Goal: Task Accomplishment & Management: Use online tool/utility

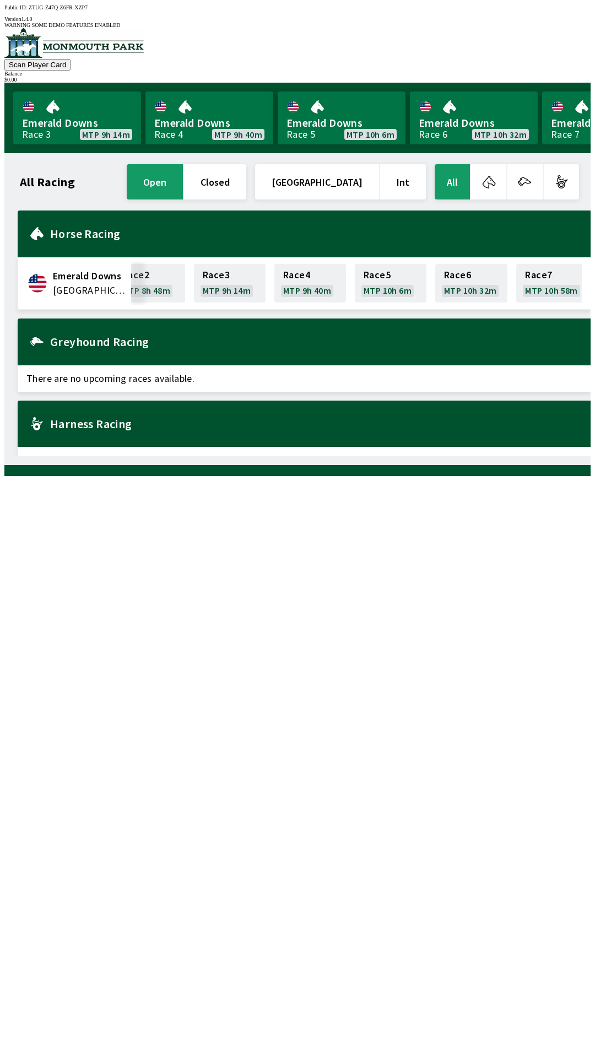
scroll to position [0, 335]
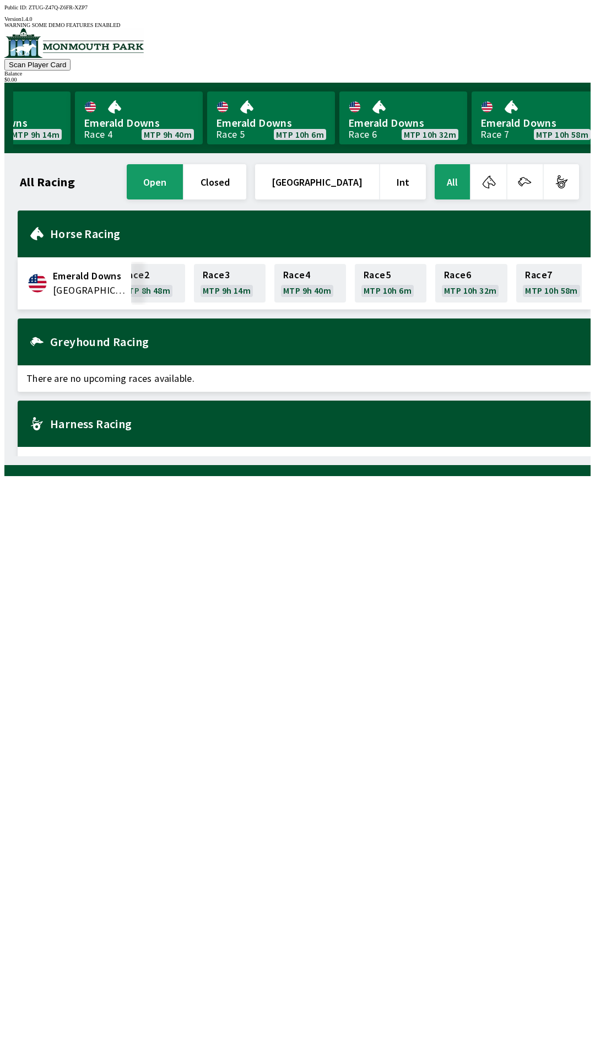
click at [539, 71] on div "Balance" at bounding box center [297, 74] width 586 height 6
click at [443, 164] on button "All" at bounding box center [452, 181] width 35 height 35
click at [183, 172] on button "open" at bounding box center [155, 181] width 56 height 35
click at [296, 171] on button "[GEOGRAPHIC_DATA]" at bounding box center [317, 181] width 124 height 35
click at [330, 164] on button "[GEOGRAPHIC_DATA]" at bounding box center [317, 181] width 124 height 35
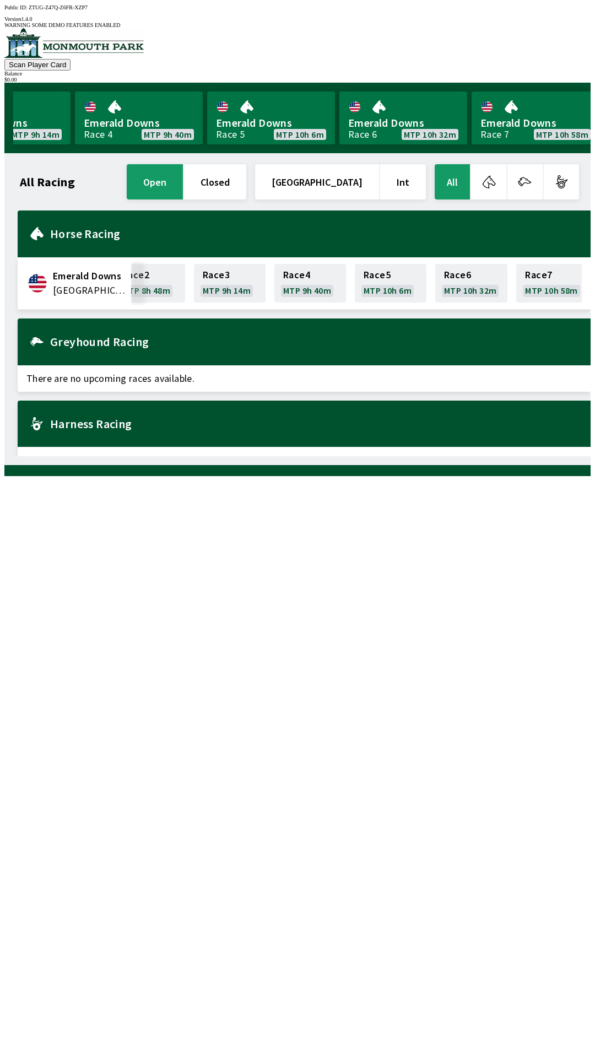
click at [453, 175] on button "All" at bounding box center [452, 181] width 35 height 35
click at [454, 171] on button "All" at bounding box center [452, 181] width 35 height 35
click at [487, 173] on button "button" at bounding box center [488, 181] width 35 height 35
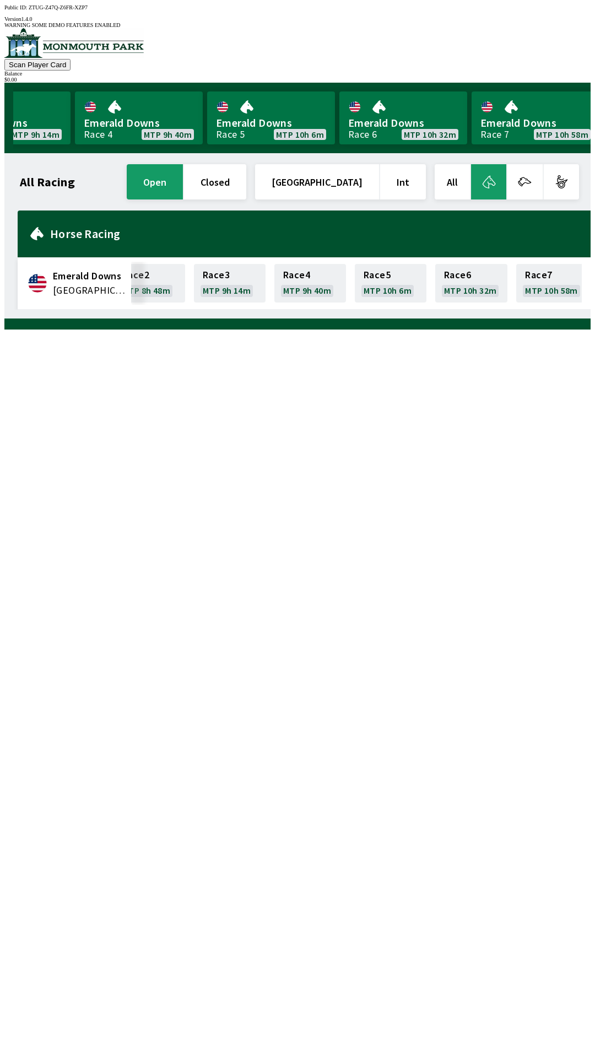
click at [517, 168] on button "button" at bounding box center [524, 181] width 35 height 35
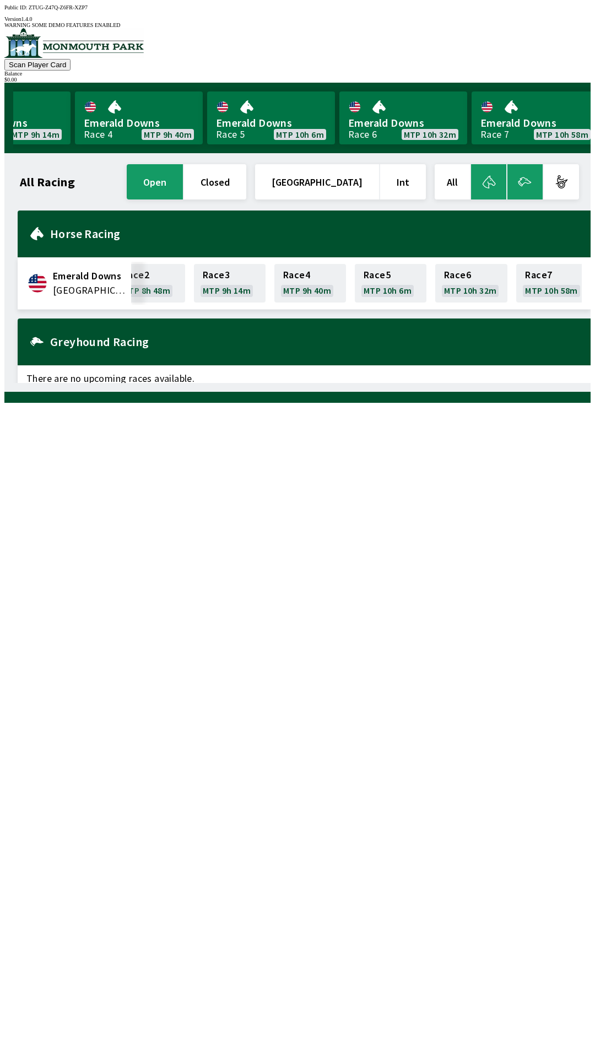
click at [529, 166] on button "button" at bounding box center [524, 181] width 35 height 35
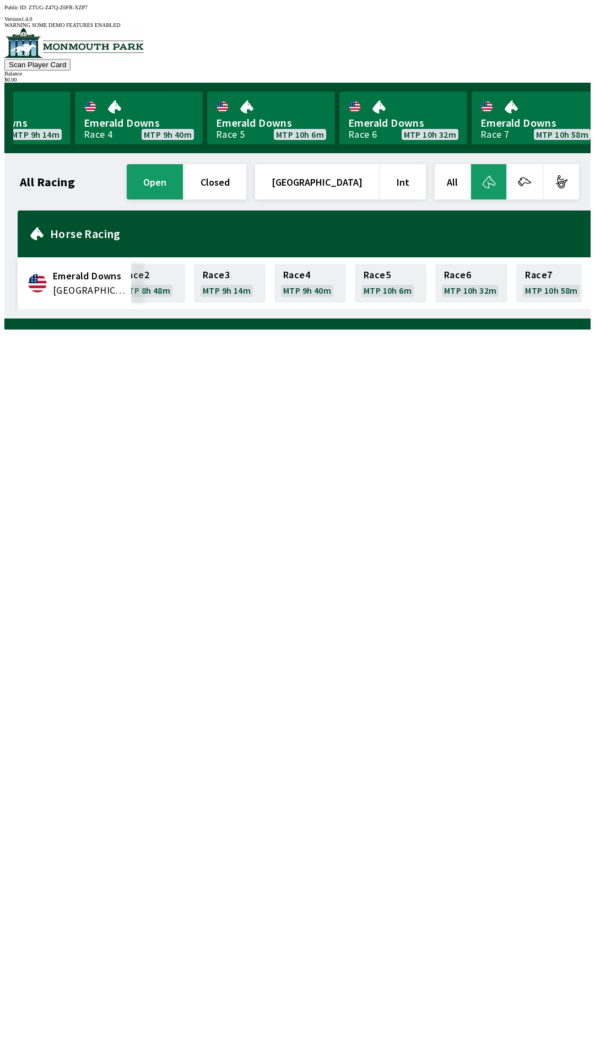
click at [71, 59] on button "Scan Player Card" at bounding box center [37, 65] width 66 height 12
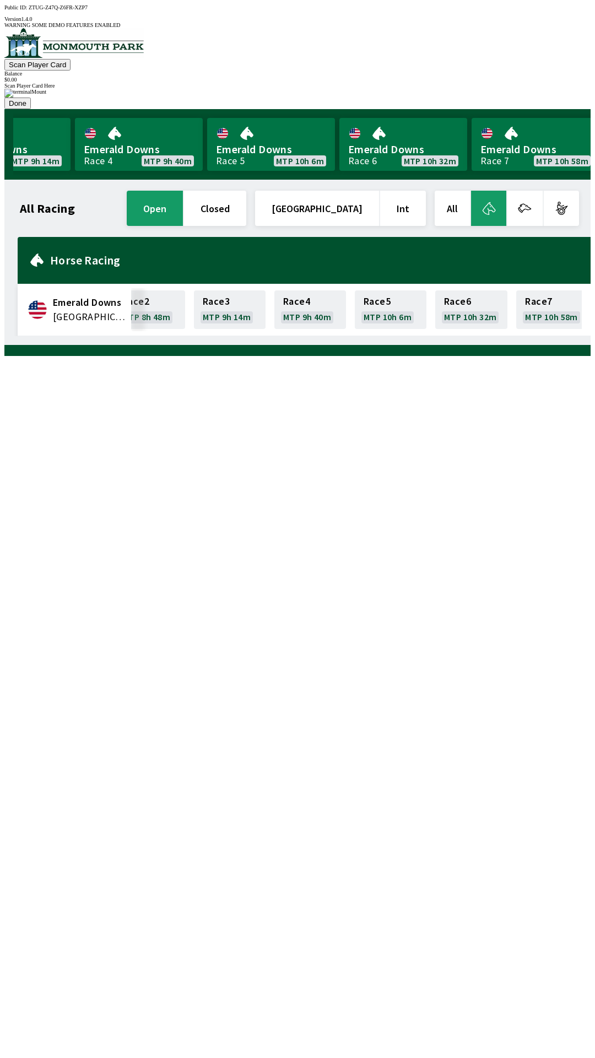
click at [46, 97] on img at bounding box center [25, 93] width 42 height 9
click at [380, 89] on div at bounding box center [297, 89] width 586 height 0
